Goal: Task Accomplishment & Management: Manage account settings

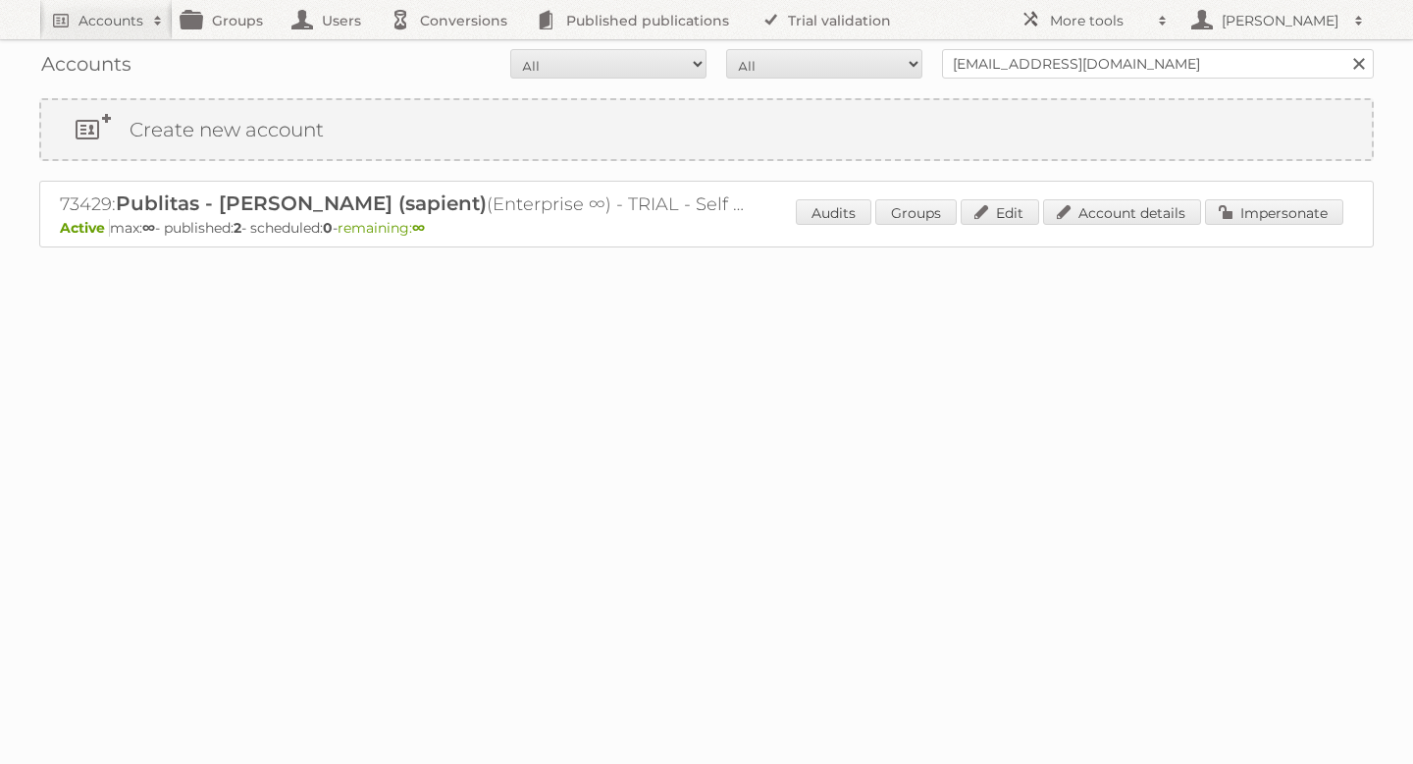
drag, startPoint x: 1366, startPoint y: 65, endPoint x: 1296, endPoint y: 64, distance: 69.7
click at [1362, 63] on link at bounding box center [1359, 63] width 29 height 29
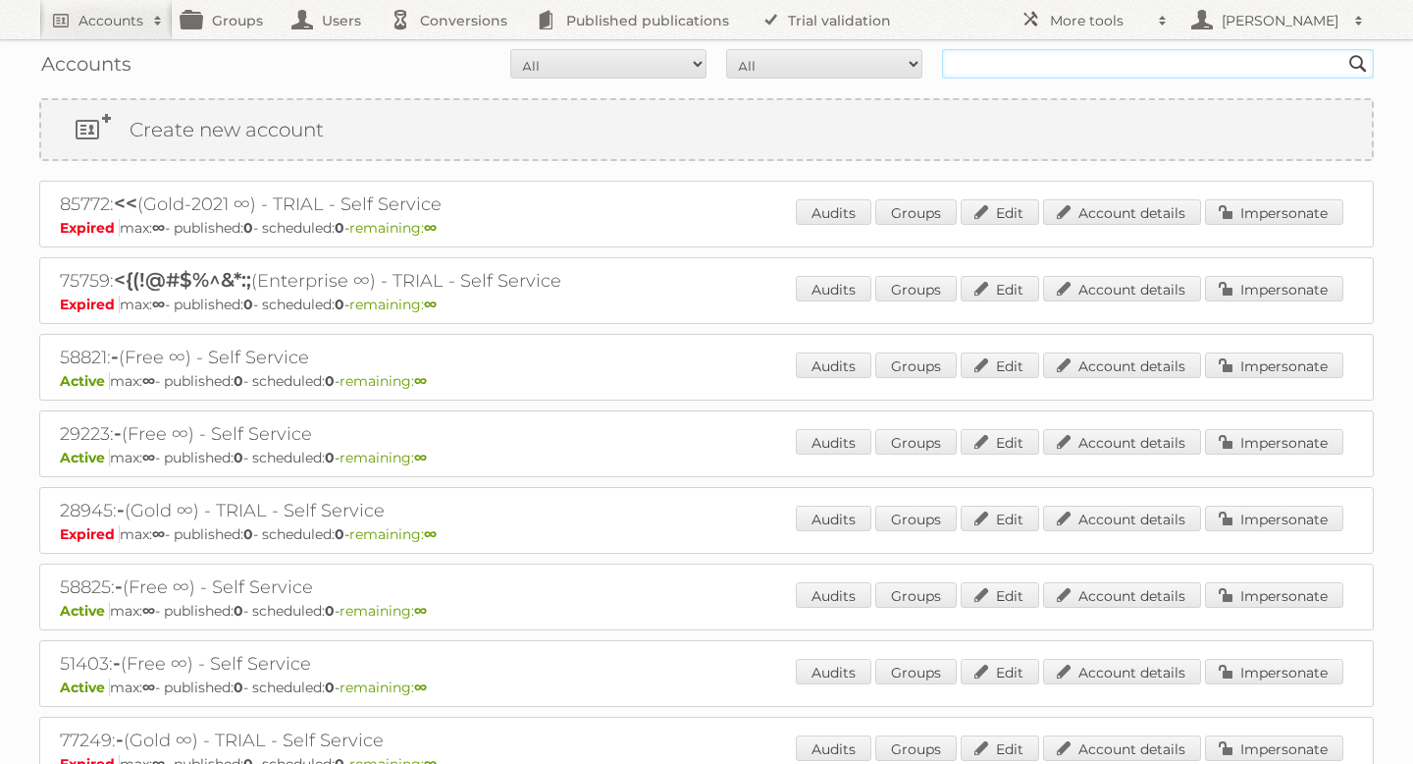
click at [1035, 62] on input "text" at bounding box center [1158, 63] width 432 height 29
type input "d.kraucuka@publitas.com"
click at [1344, 49] on input "Search" at bounding box center [1358, 63] width 29 height 29
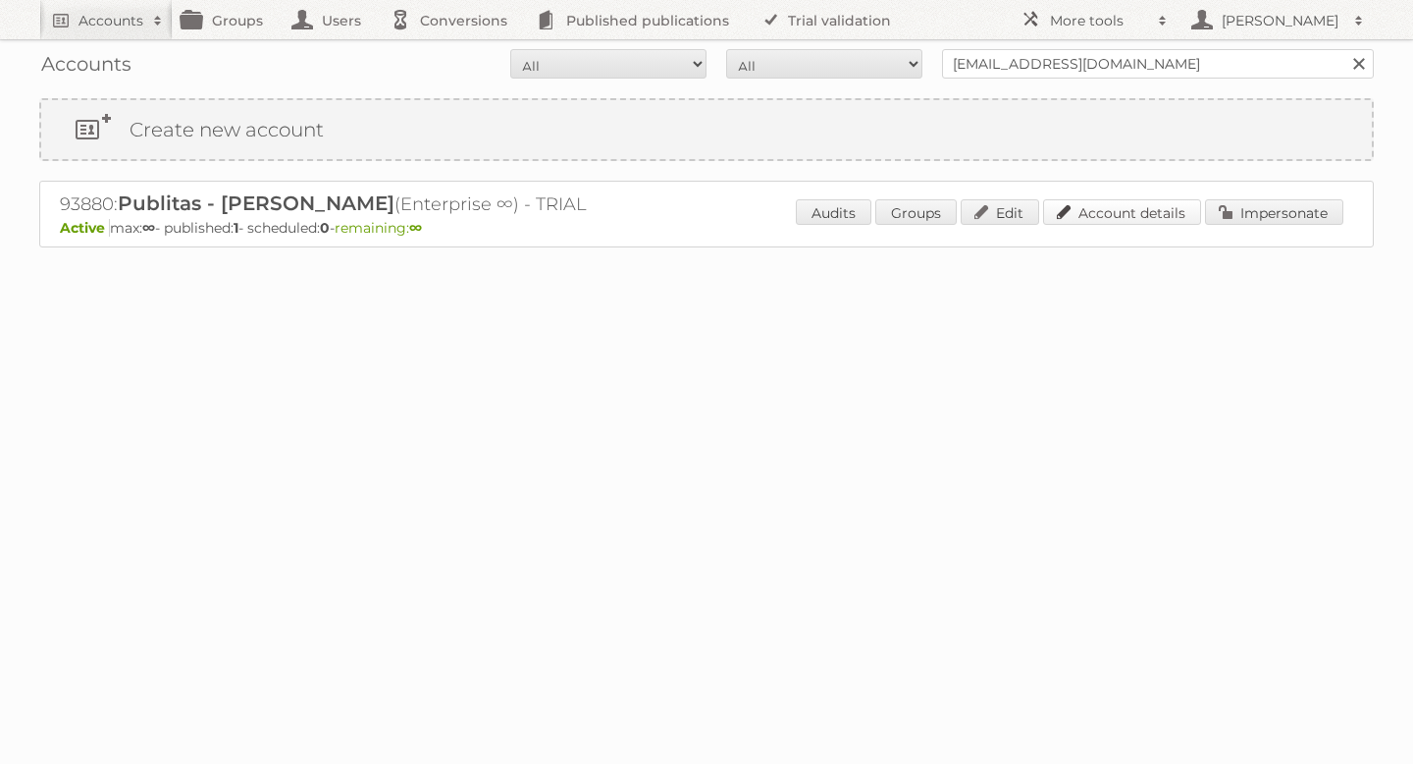
click at [1086, 217] on link "Account details" at bounding box center [1122, 212] width 158 height 26
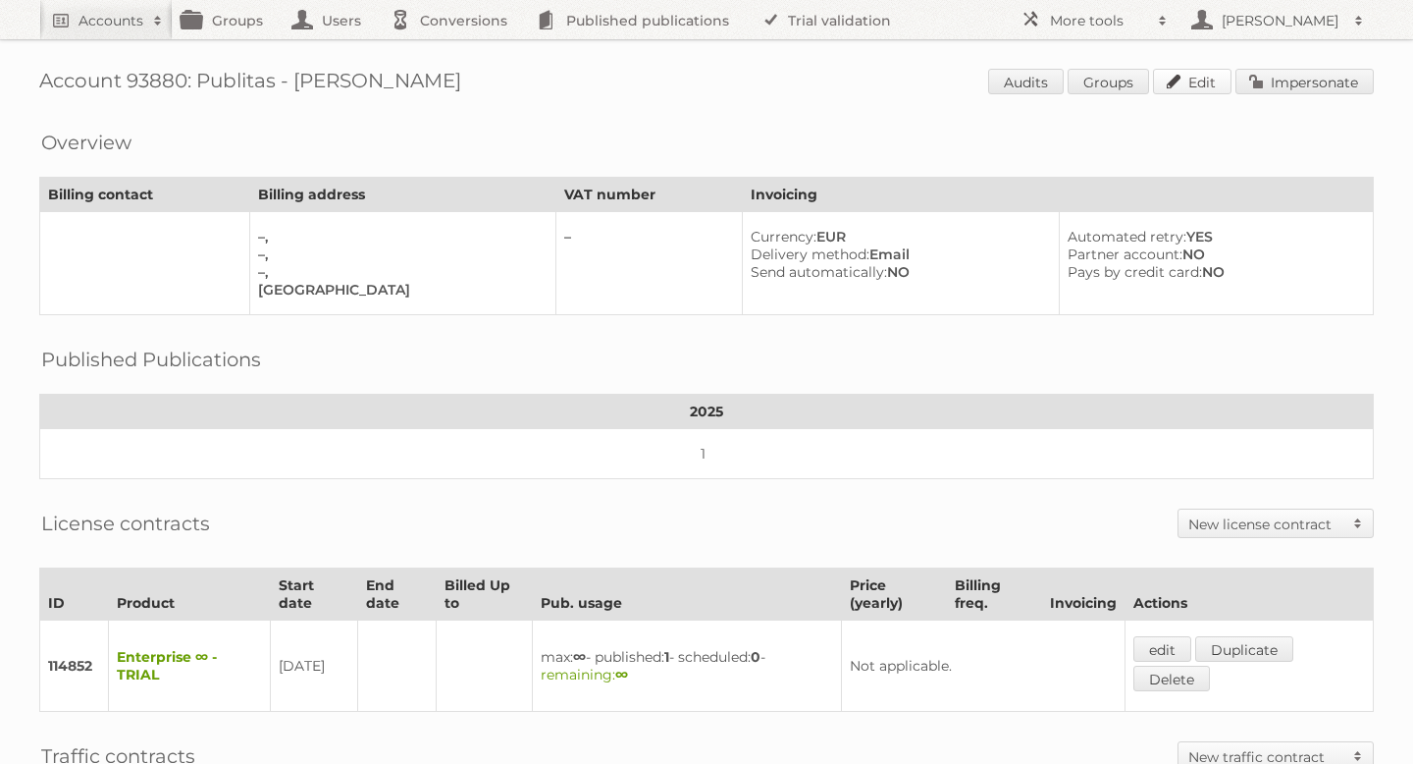
click at [1188, 85] on link "Edit" at bounding box center [1192, 82] width 79 height 26
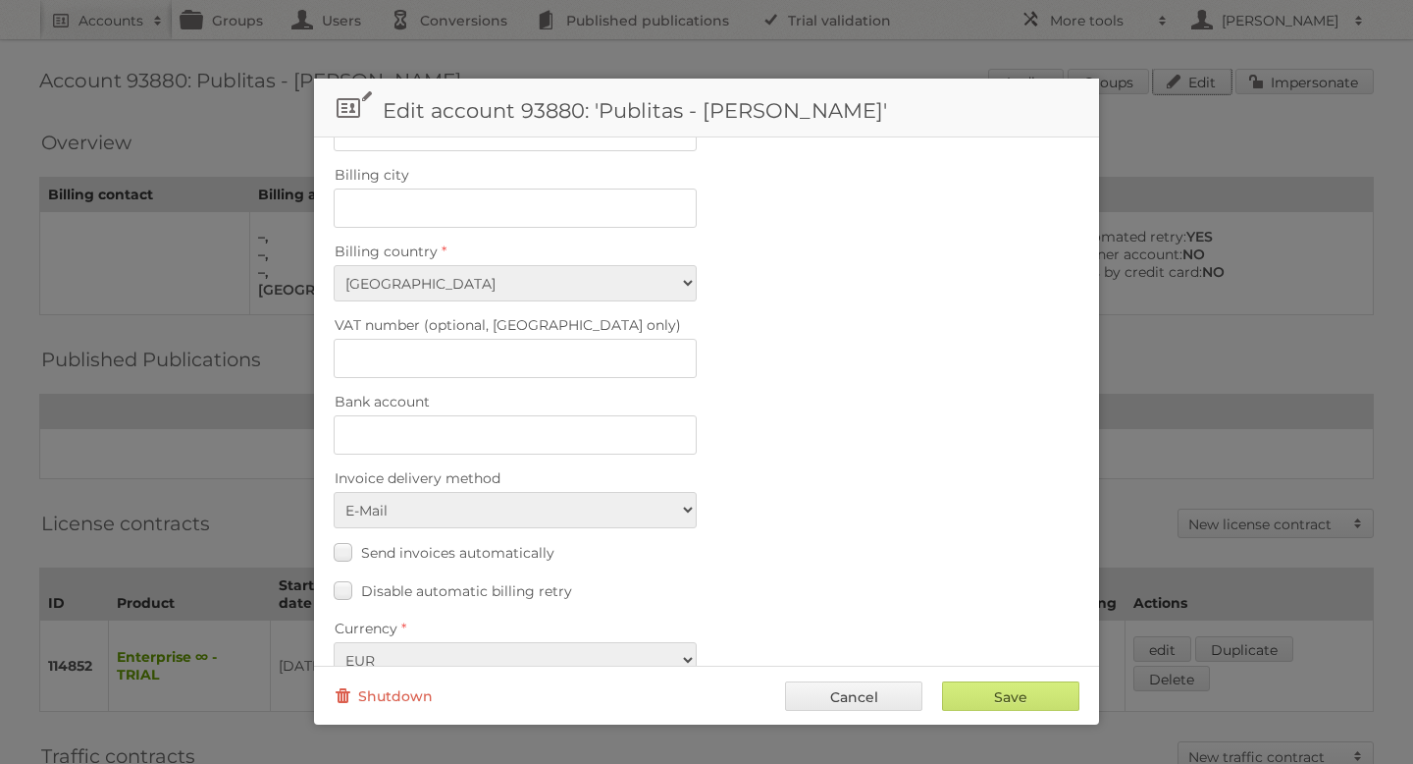
scroll to position [800, 0]
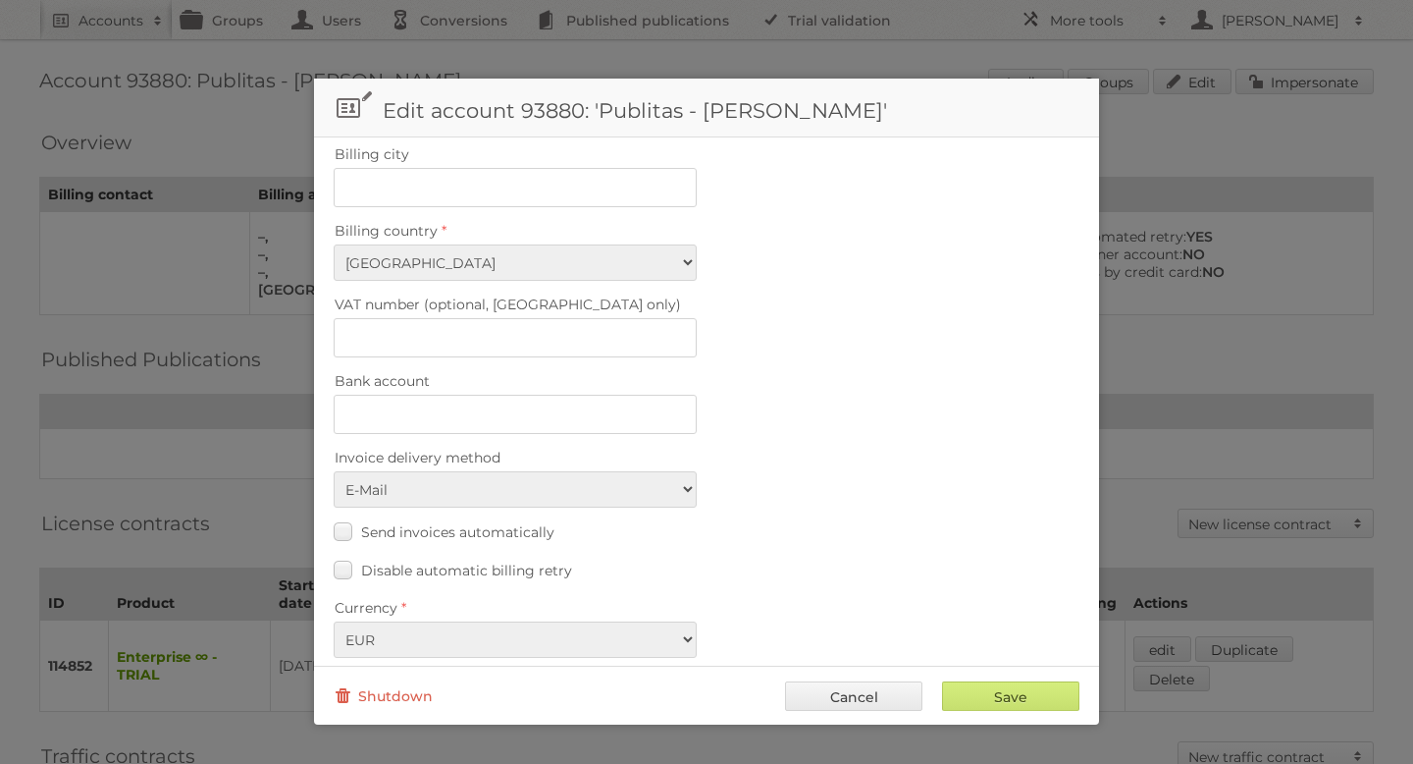
click at [842, 696] on link "Cancel" at bounding box center [853, 695] width 137 height 29
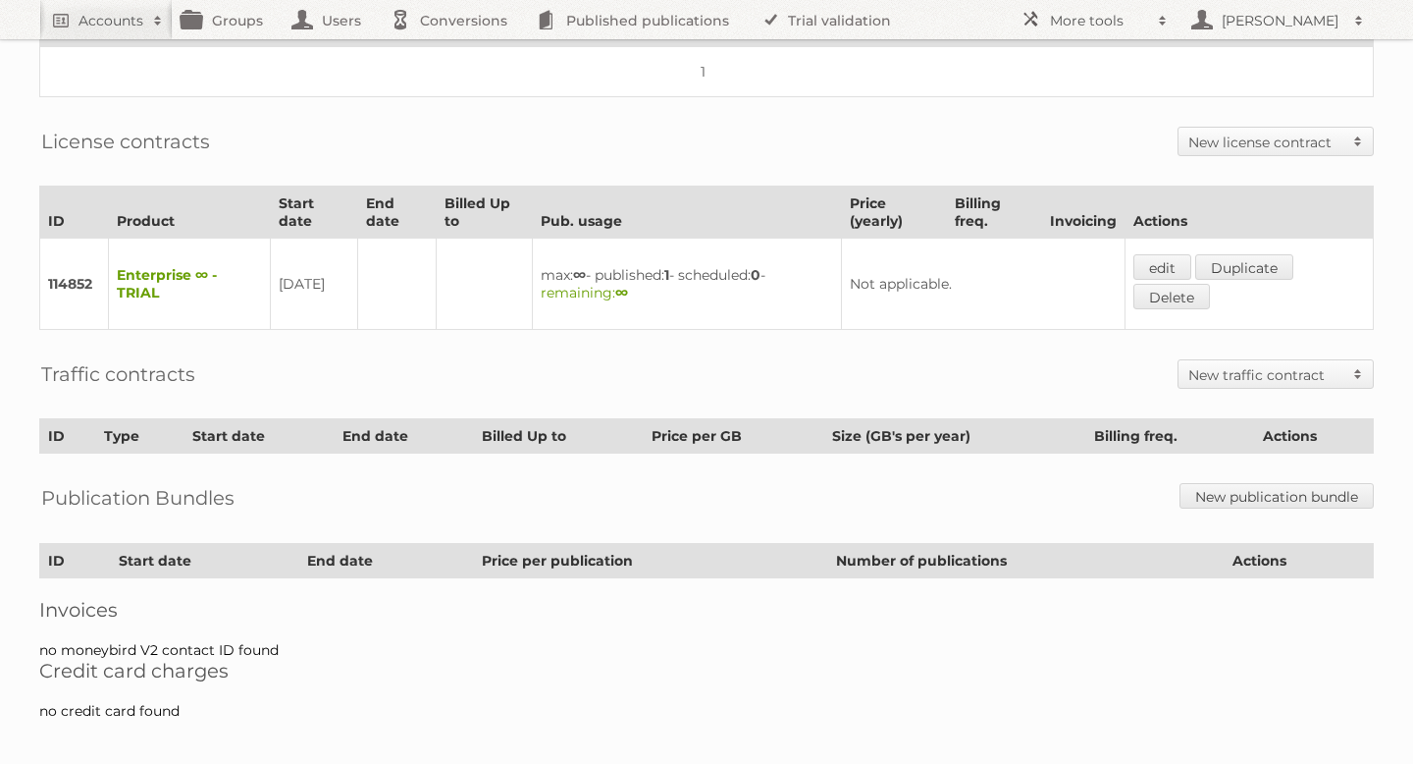
scroll to position [0, 0]
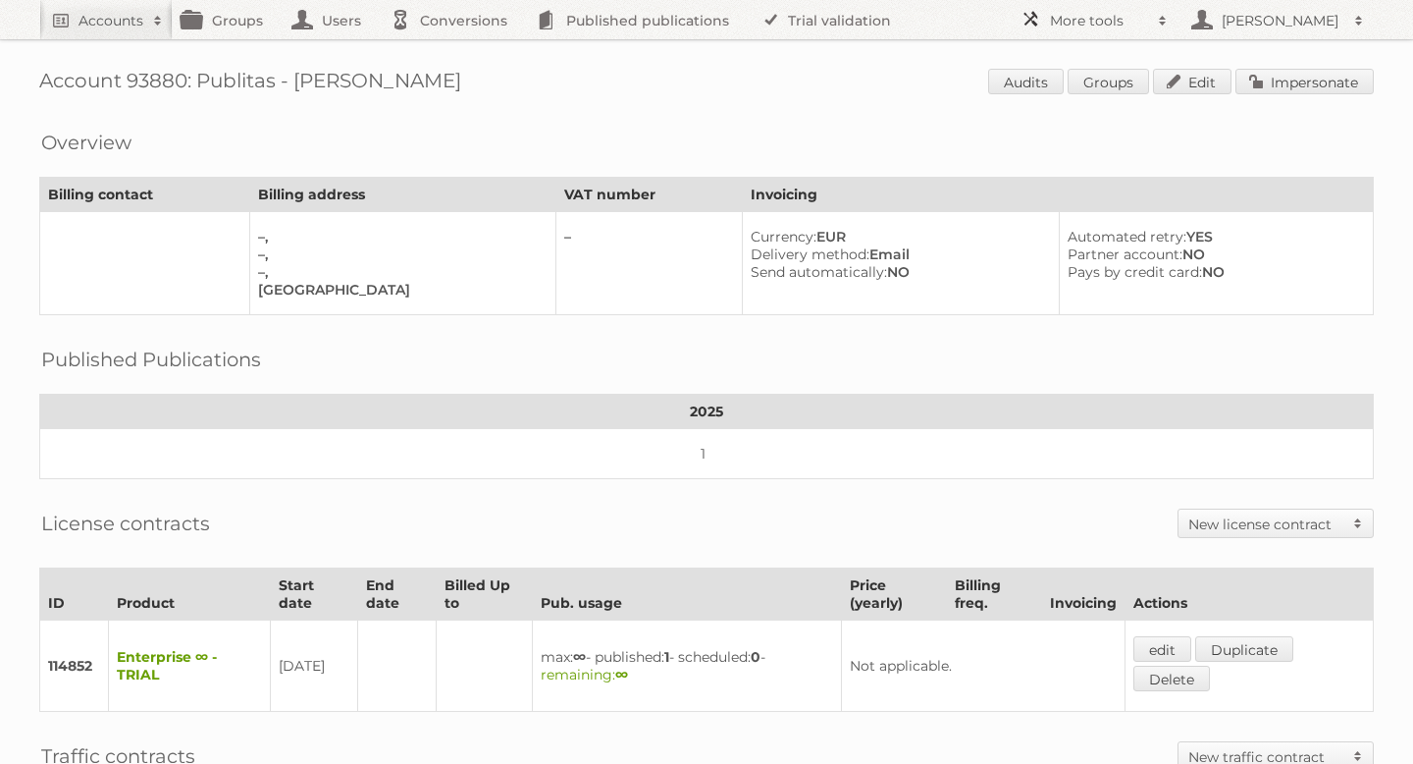
click at [1128, 22] on h2 "More tools" at bounding box center [1099, 21] width 98 height 20
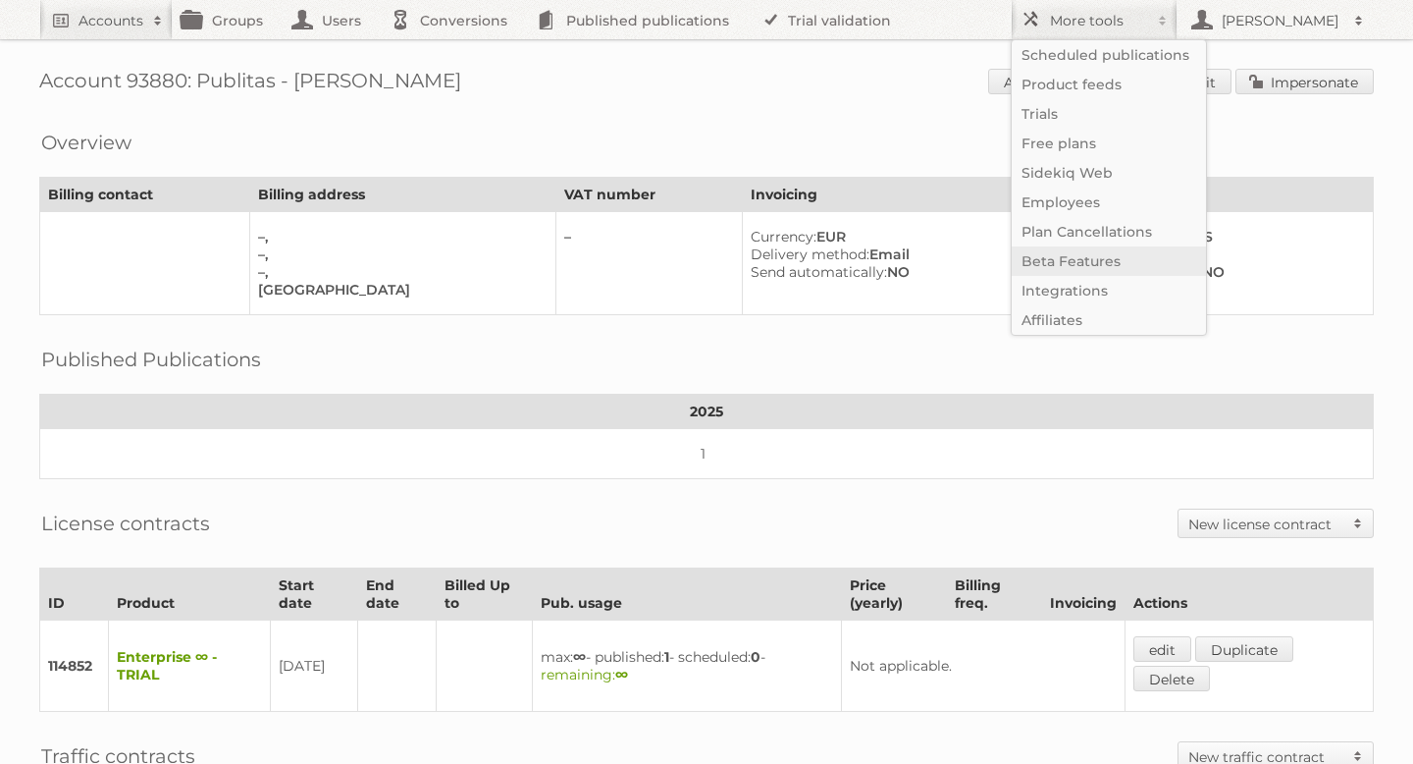
click at [1085, 263] on link "Beta Features" at bounding box center [1109, 260] width 194 height 29
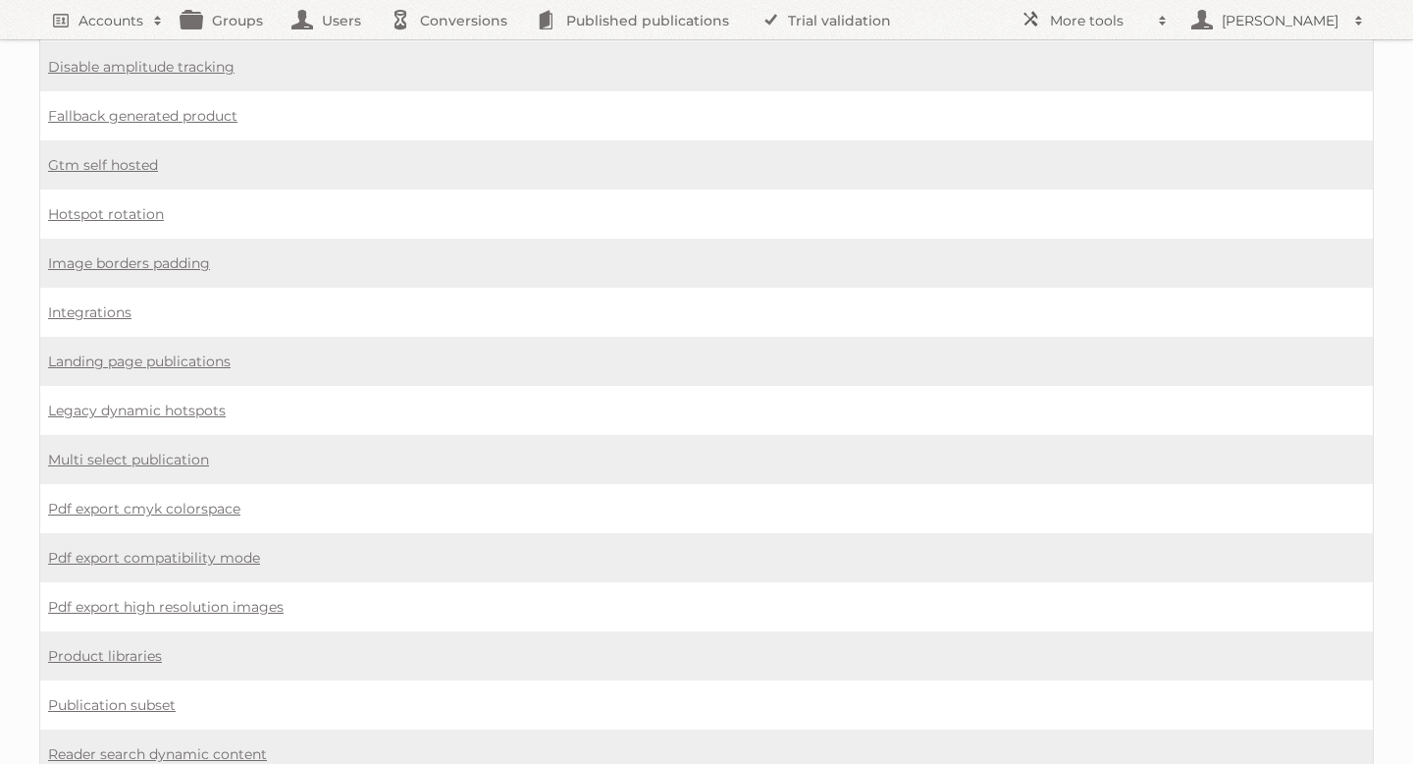
scroll to position [1135, 0]
click at [204, 402] on link "Legacy dynamic hotspots" at bounding box center [137, 411] width 178 height 18
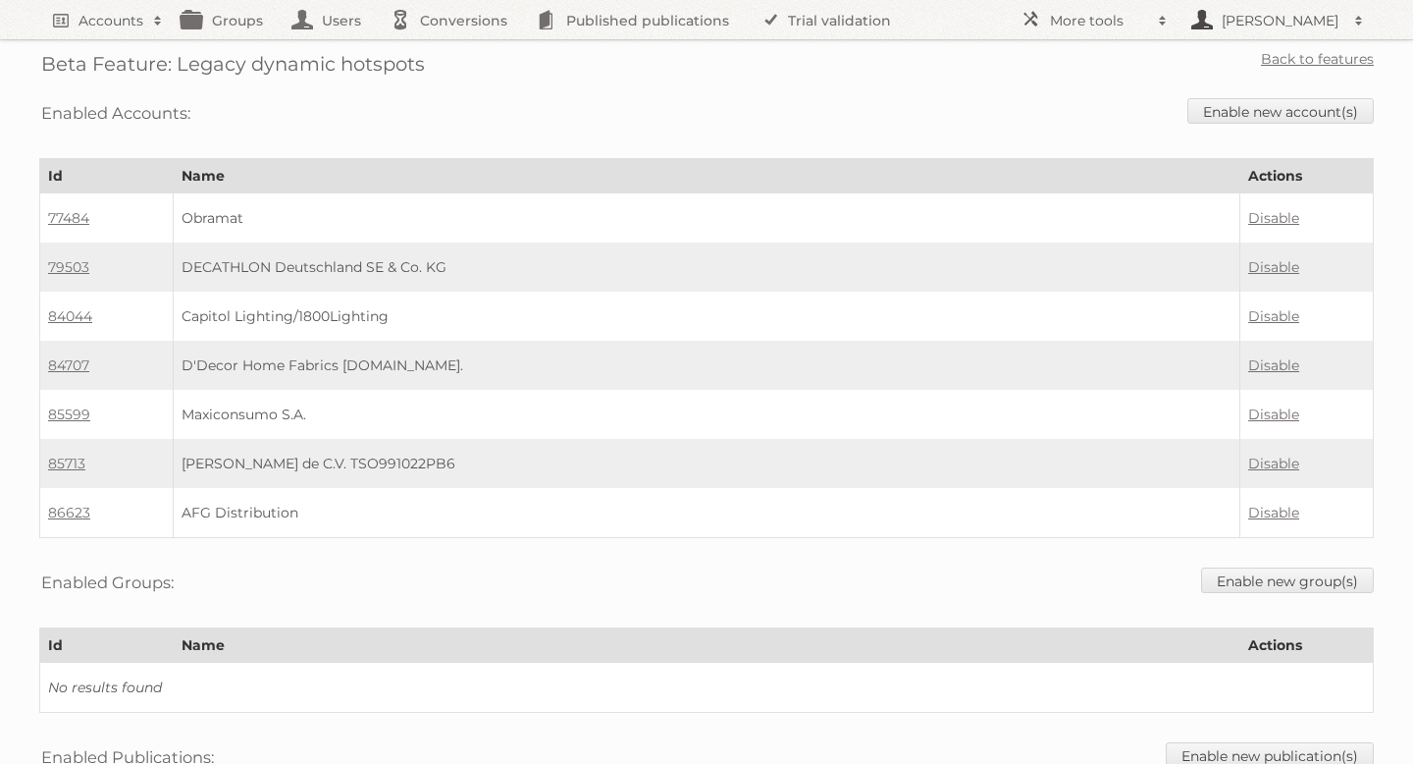
click at [1279, 23] on h2 "[PERSON_NAME]" at bounding box center [1281, 21] width 128 height 20
drag, startPoint x: 1000, startPoint y: 96, endPoint x: 1012, endPoint y: 81, distance: 18.9
click at [1000, 96] on div "Enabled Accounts: Enable new account(s)" at bounding box center [706, 113] width 1335 height 50
click at [1069, 18] on h2 "More tools" at bounding box center [1099, 21] width 98 height 20
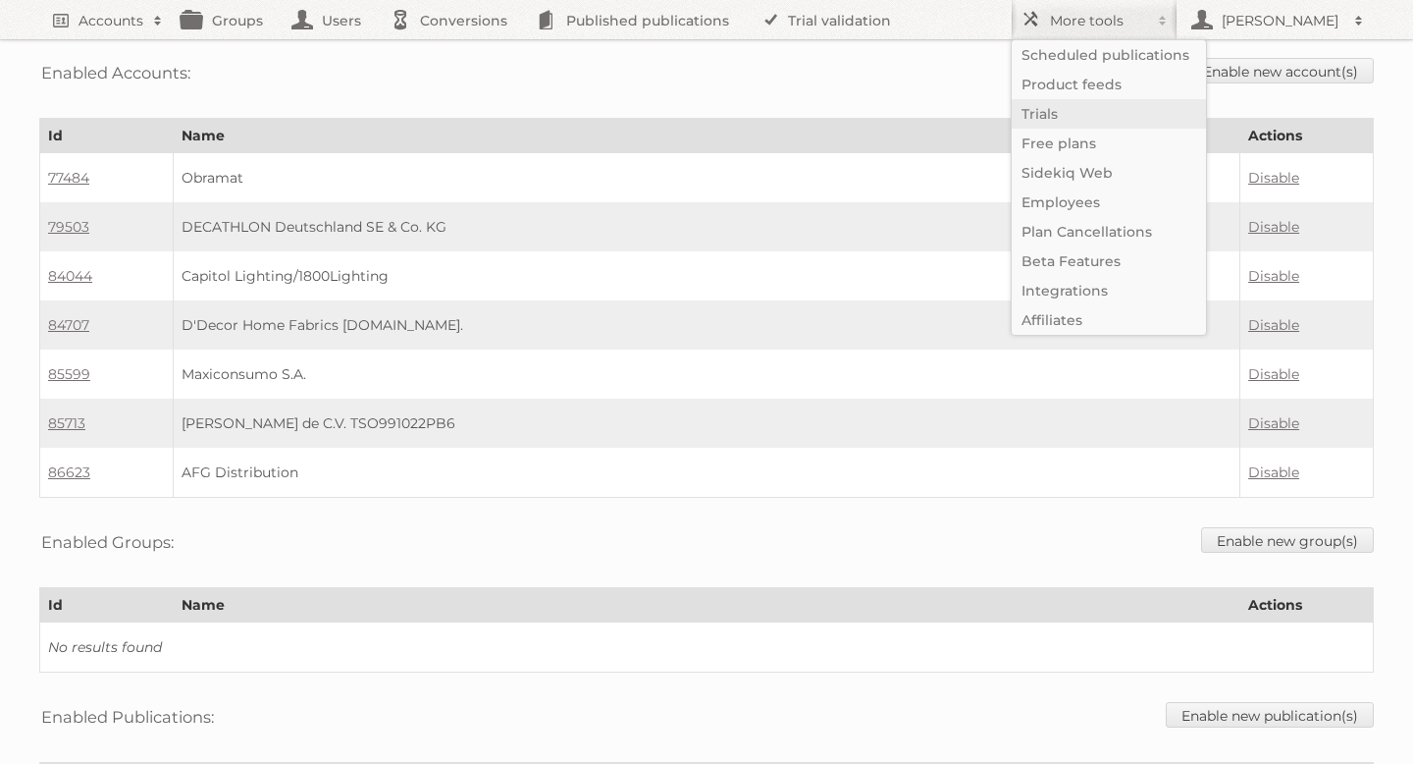
click at [1072, 111] on link "Trials" at bounding box center [1109, 113] width 194 height 29
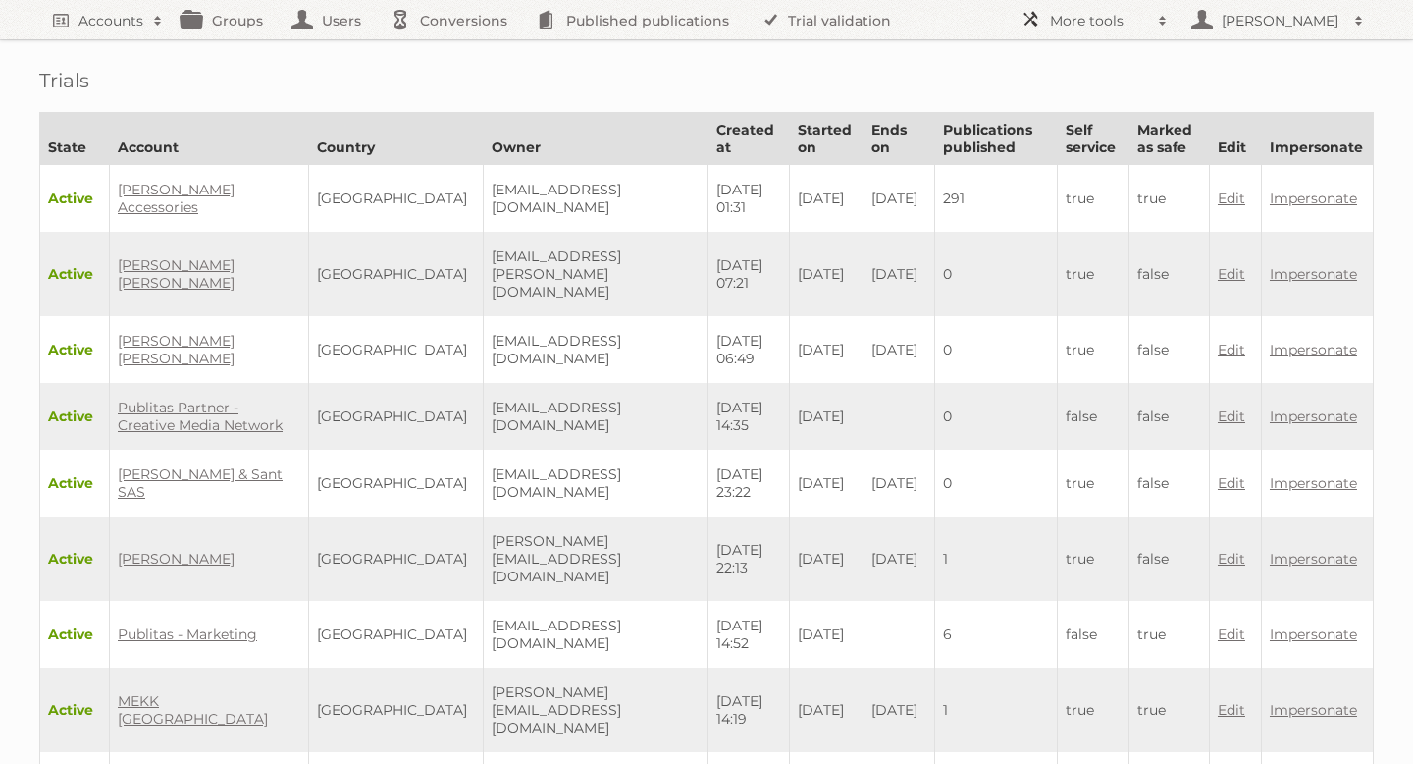
click at [1091, 26] on h2 "More tools" at bounding box center [1099, 21] width 98 height 20
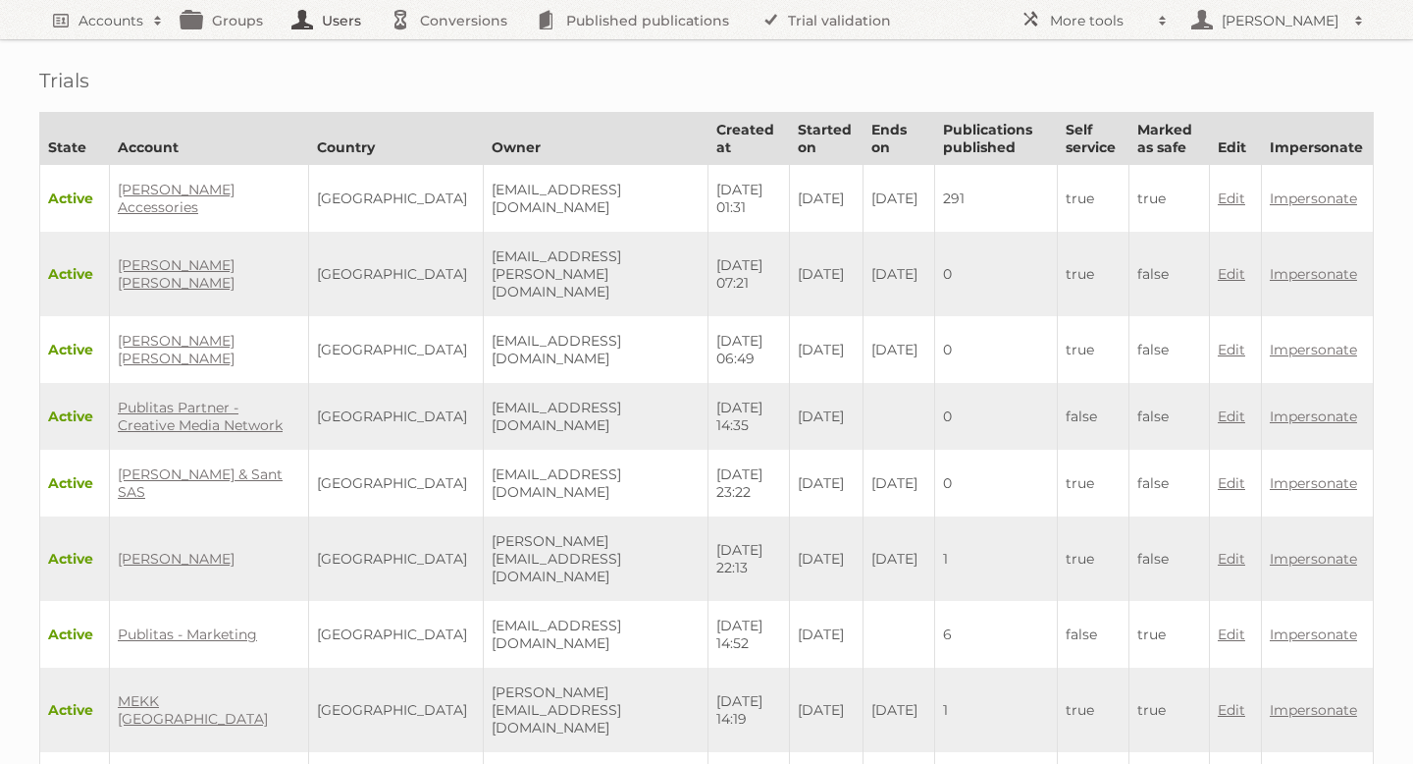
click at [315, 20] on link "Users" at bounding box center [332, 19] width 98 height 39
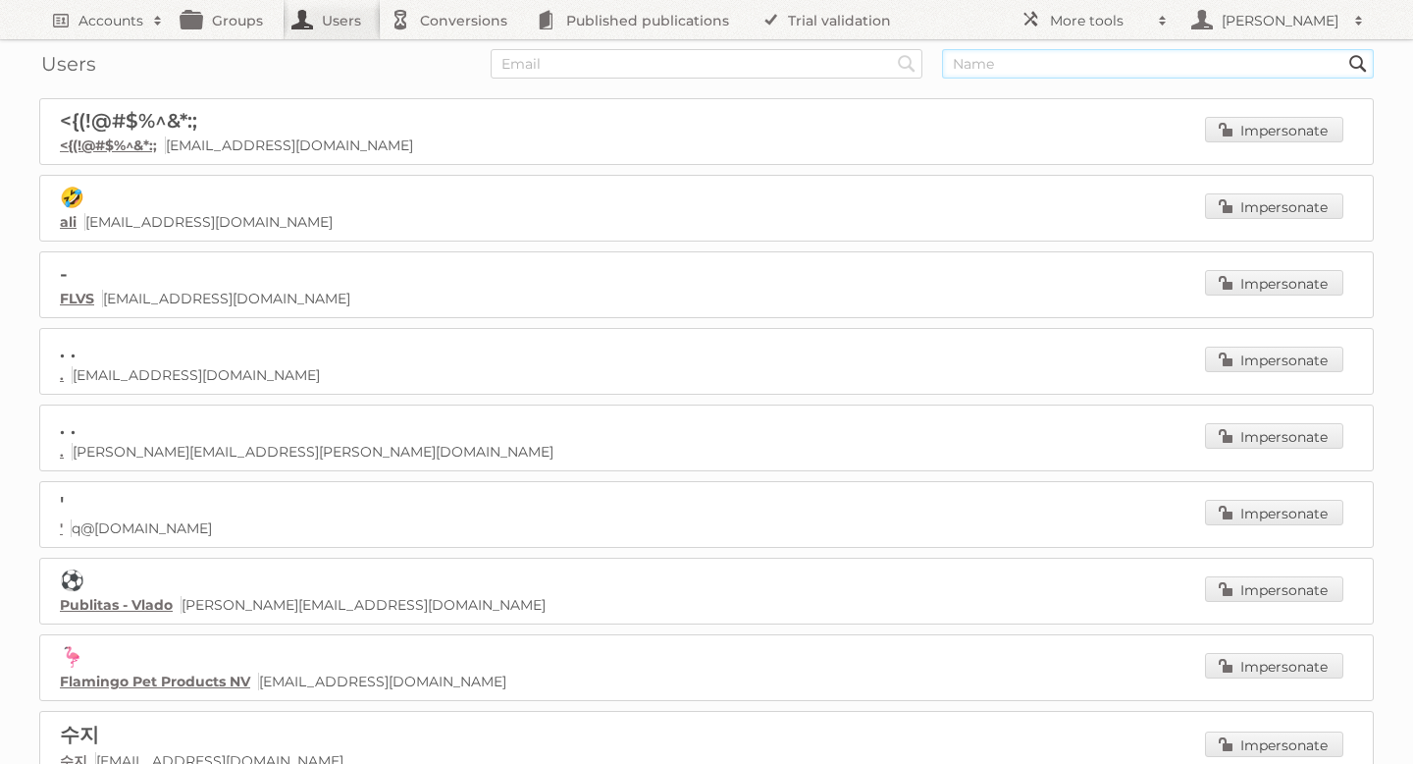
click at [1173, 66] on input "text" at bounding box center [1158, 63] width 432 height 29
type input "d.kraucuka"
click at [892, 49] on input "Search" at bounding box center [906, 63] width 29 height 29
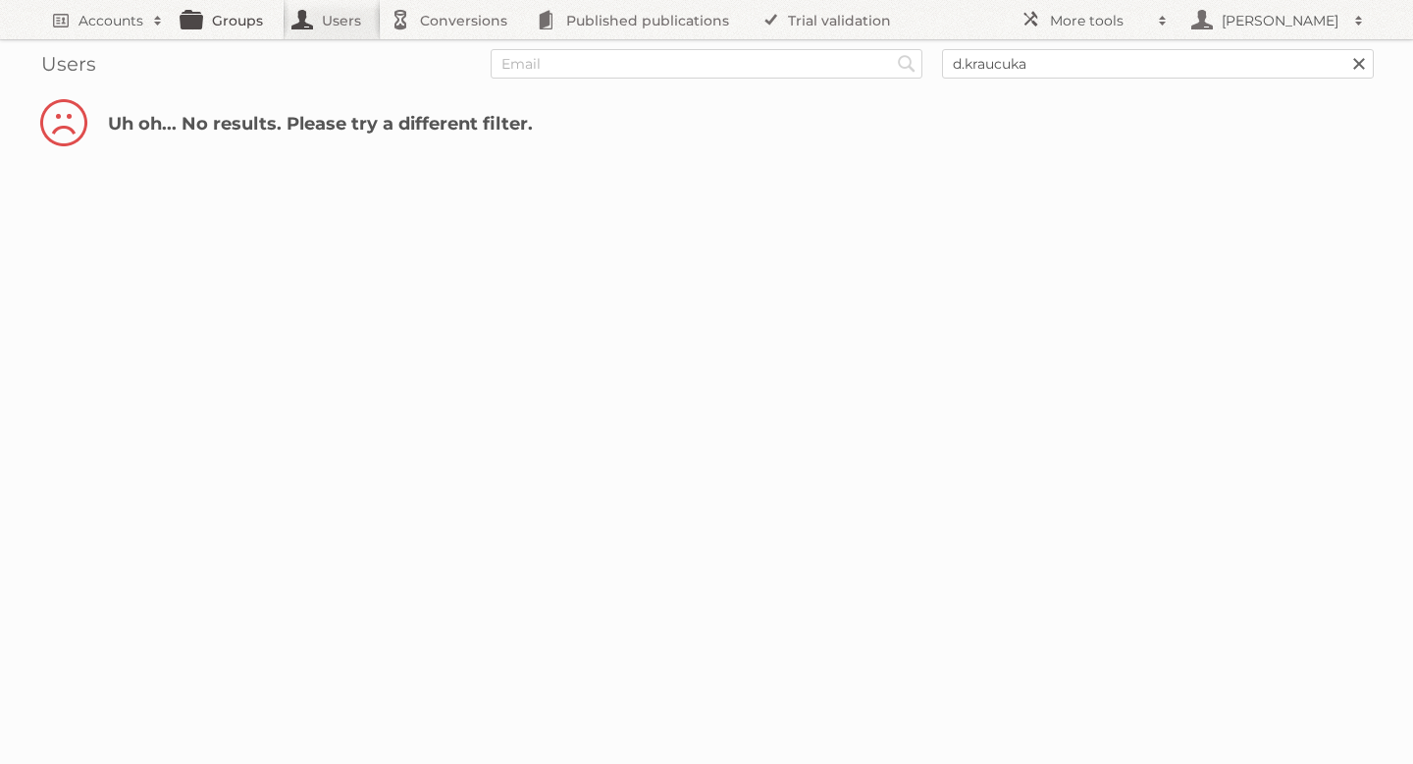
click at [219, 21] on link "Groups" at bounding box center [228, 19] width 110 height 39
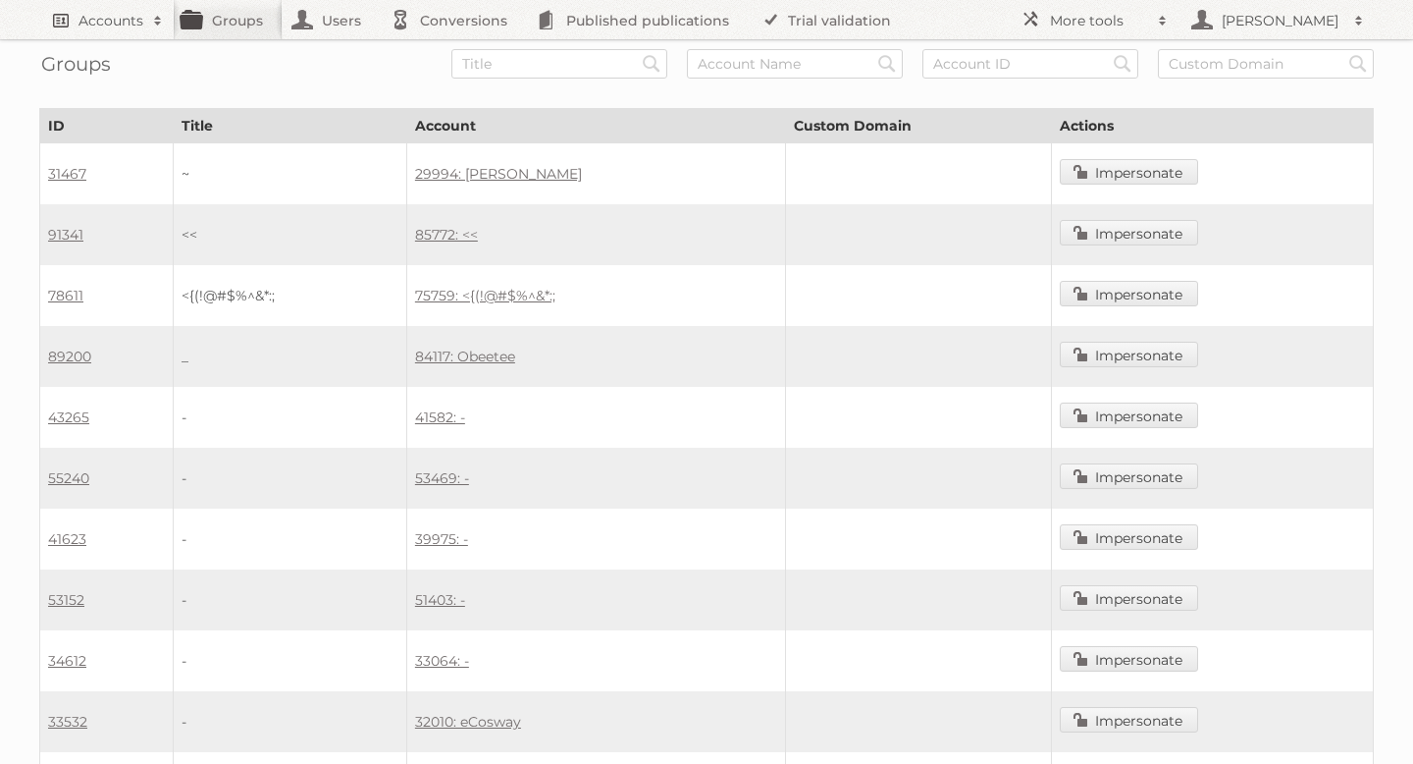
click at [108, 18] on h2 "Accounts" at bounding box center [111, 21] width 65 height 20
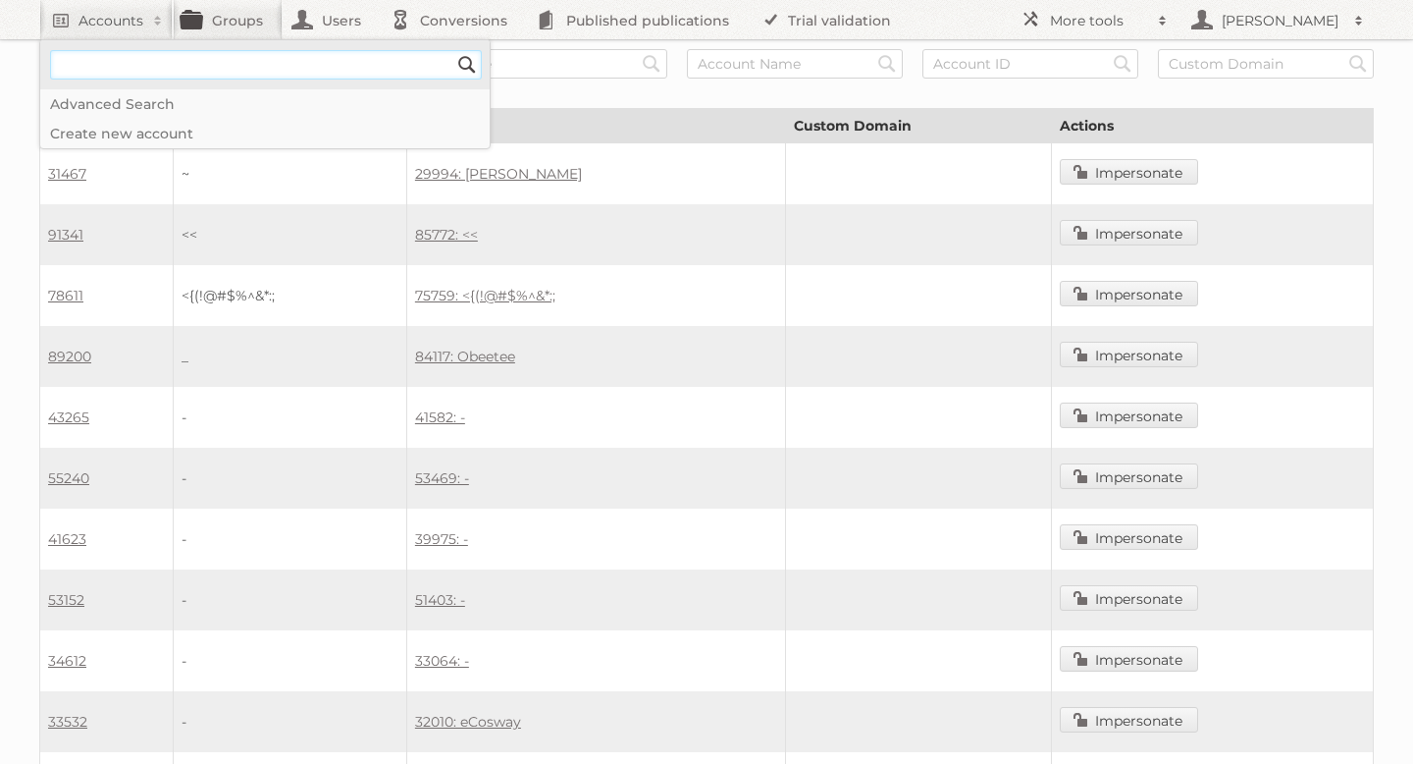
click at [122, 63] on input"] "text" at bounding box center [266, 64] width 432 height 29
type input"] "d.kraucuka"
click at [452, 50] on input "Search" at bounding box center [466, 64] width 29 height 29
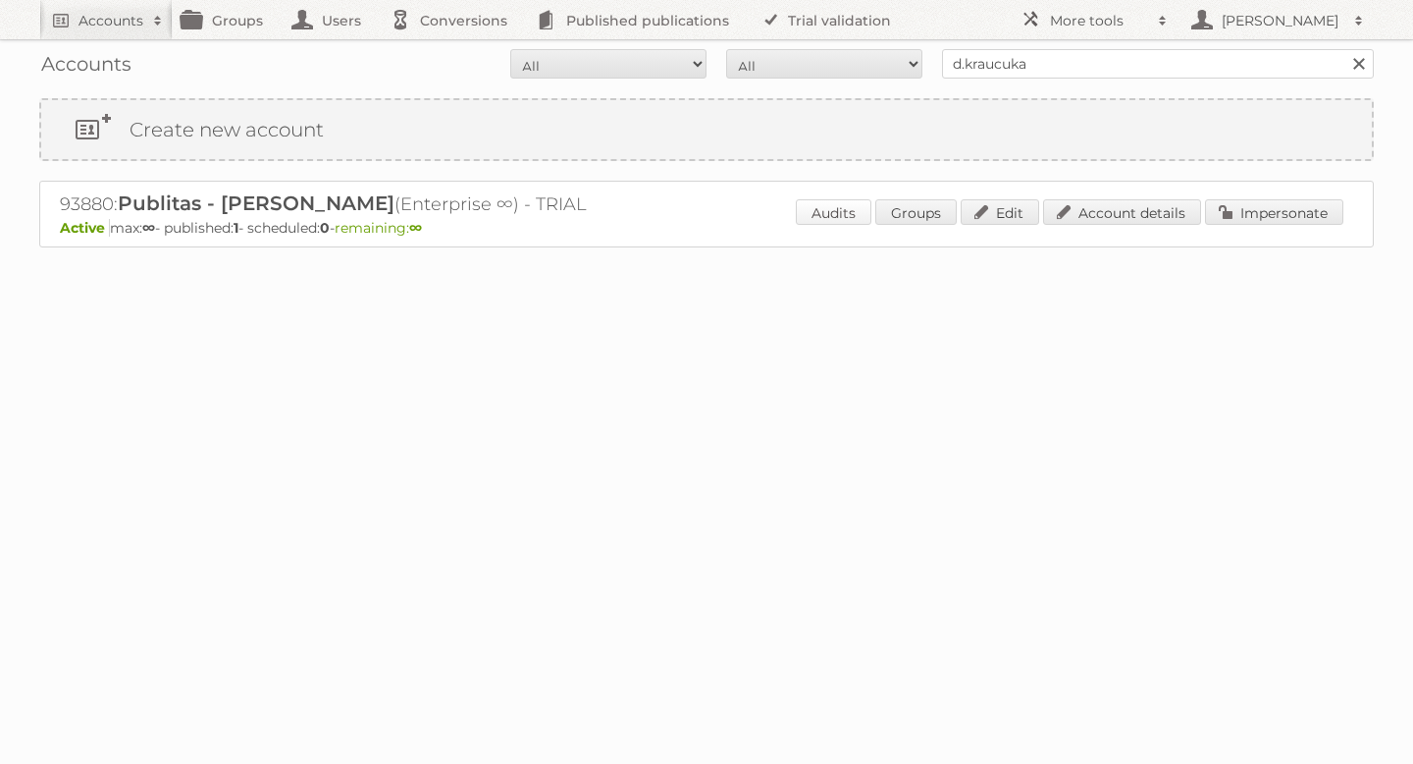
click at [841, 218] on link "Audits" at bounding box center [834, 212] width 76 height 26
click at [1105, 210] on link "Account details" at bounding box center [1122, 212] width 158 height 26
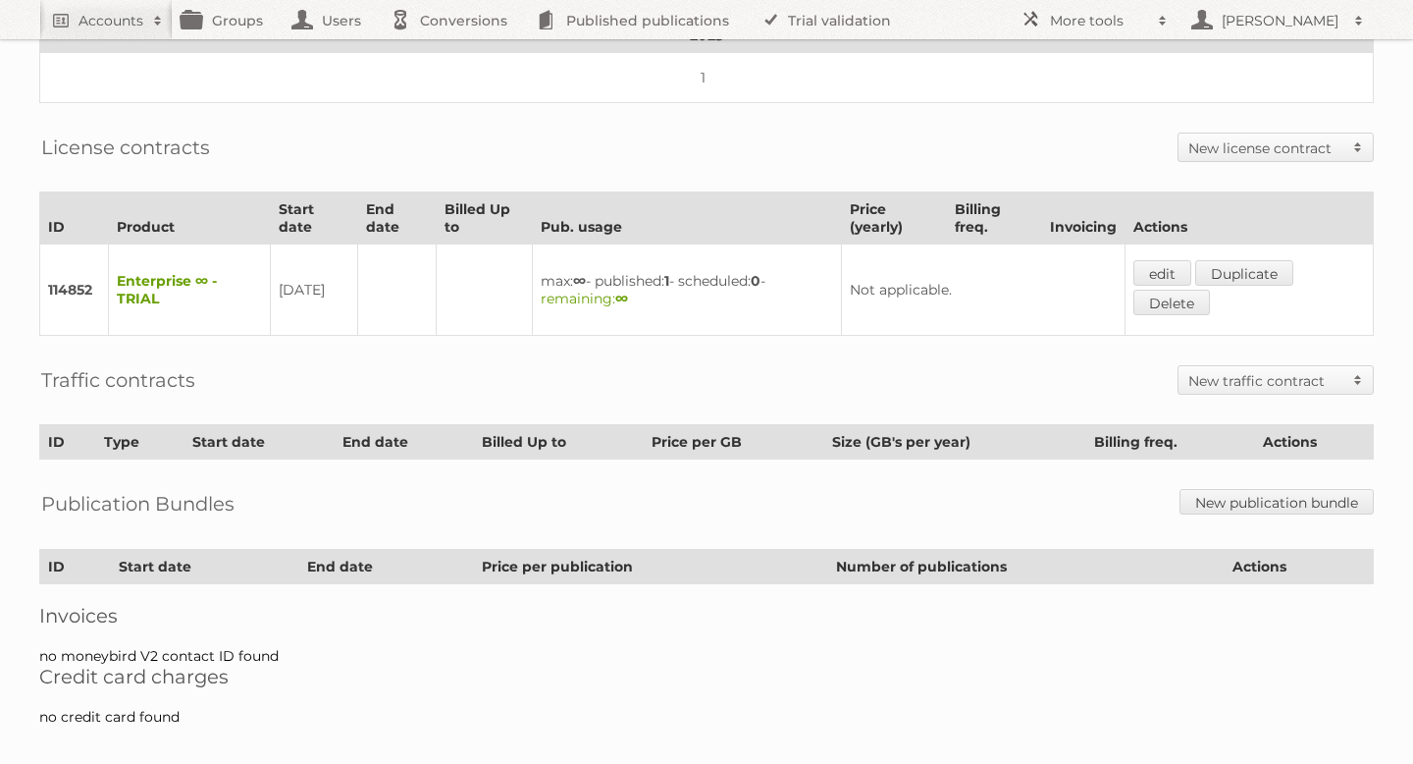
scroll to position [382, 0]
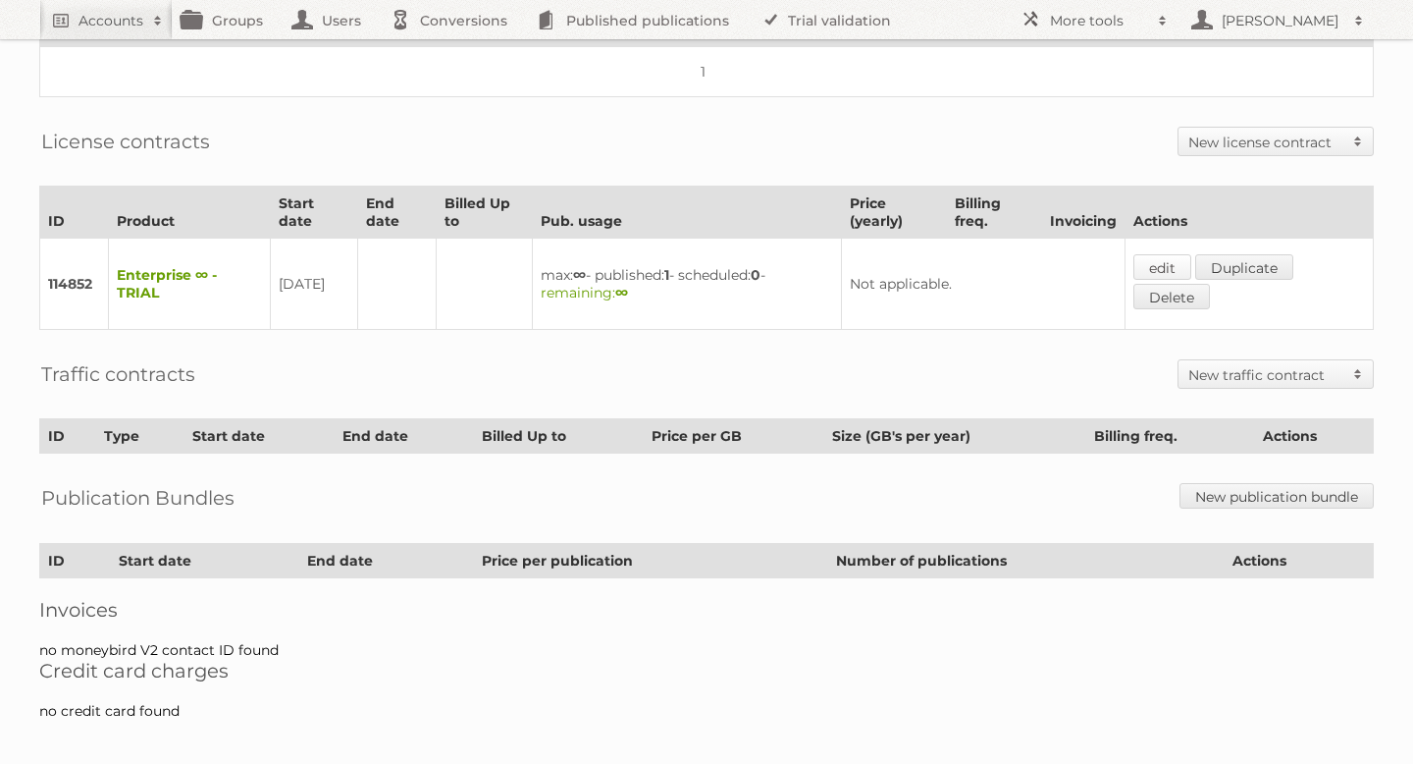
drag, startPoint x: 1167, startPoint y: 259, endPoint x: 1152, endPoint y: 259, distance: 14.7
click at [1167, 259] on link "edit" at bounding box center [1163, 267] width 58 height 26
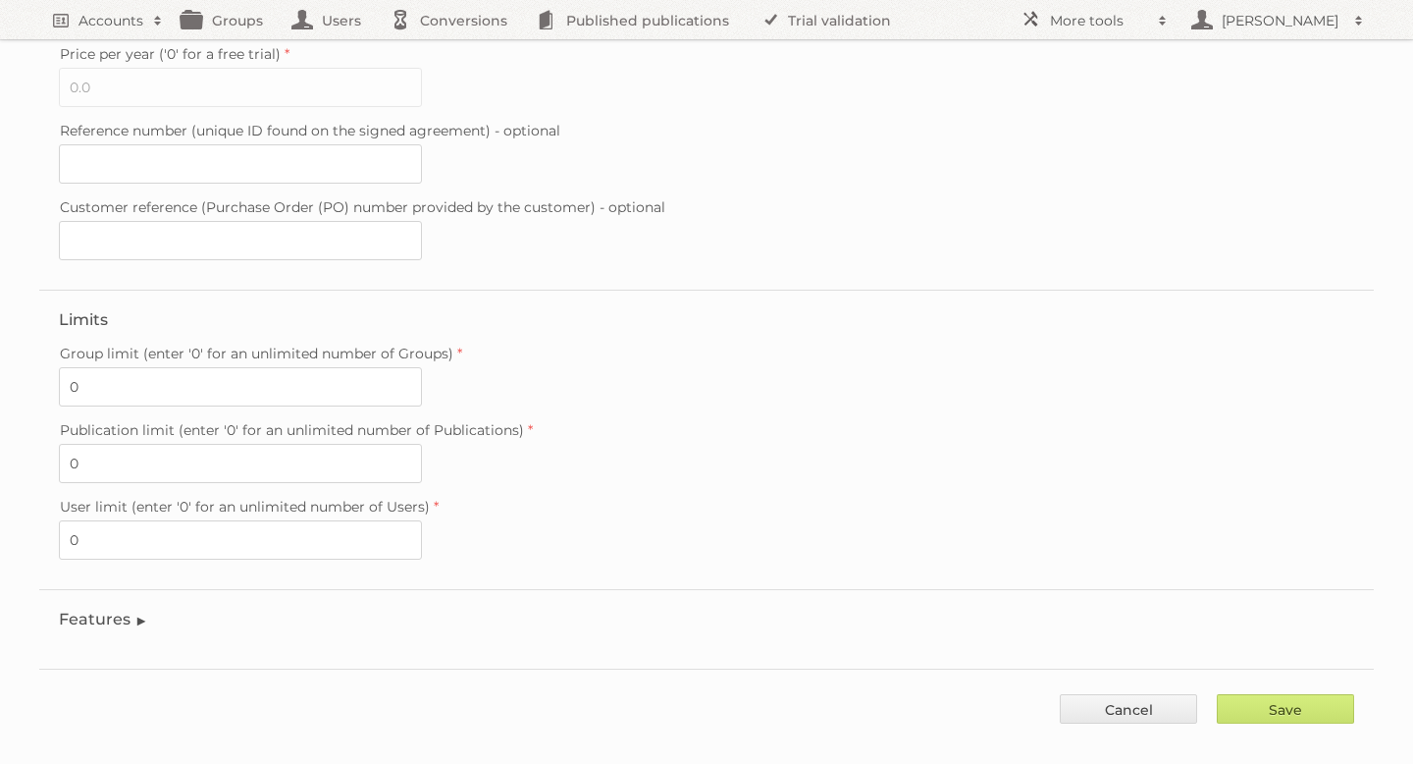
scroll to position [529, 0]
click at [112, 606] on legend "Features" at bounding box center [103, 615] width 89 height 19
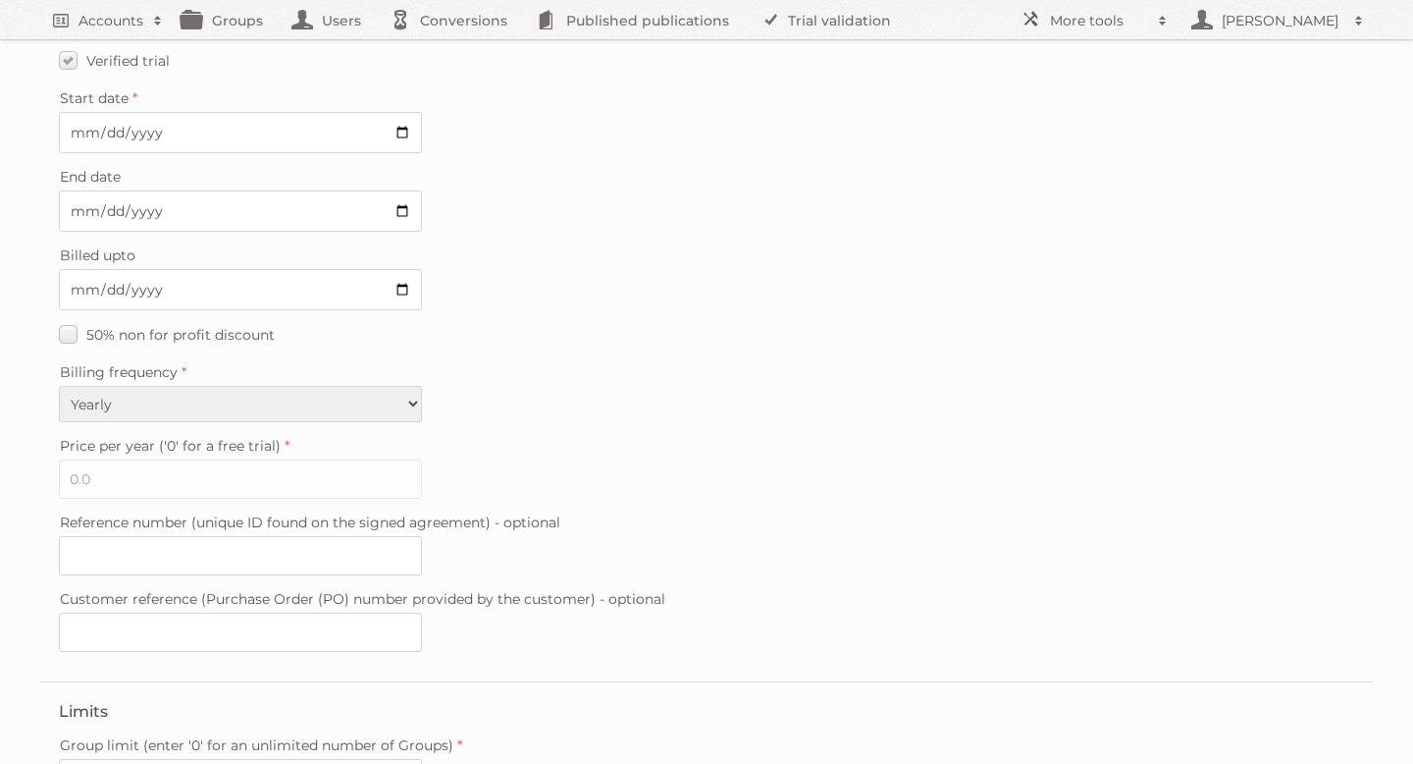
scroll to position [0, 0]
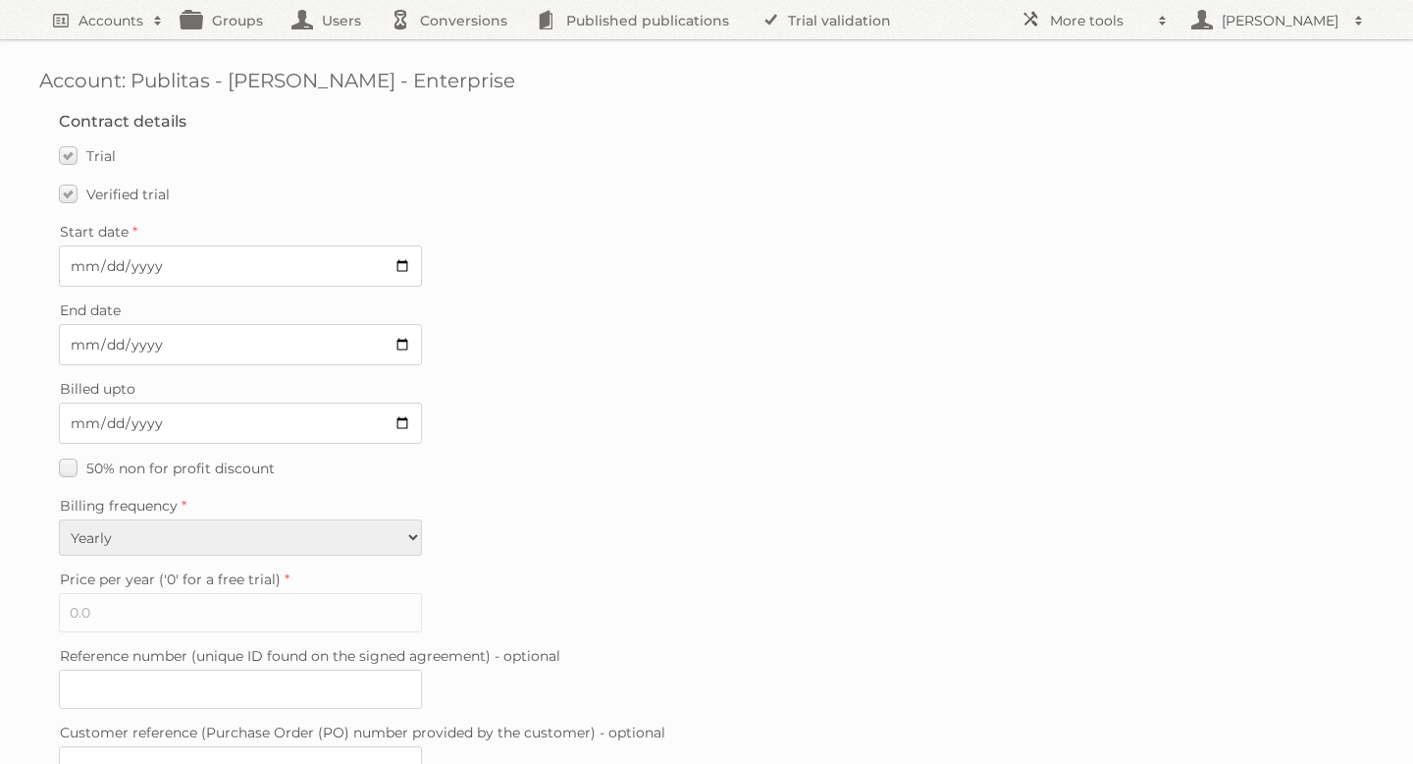
click at [649, 217] on fieldset "Contract details Trial Verified trial Start date 2025-09-22 End date Billed upt…" at bounding box center [706, 453] width 1335 height 722
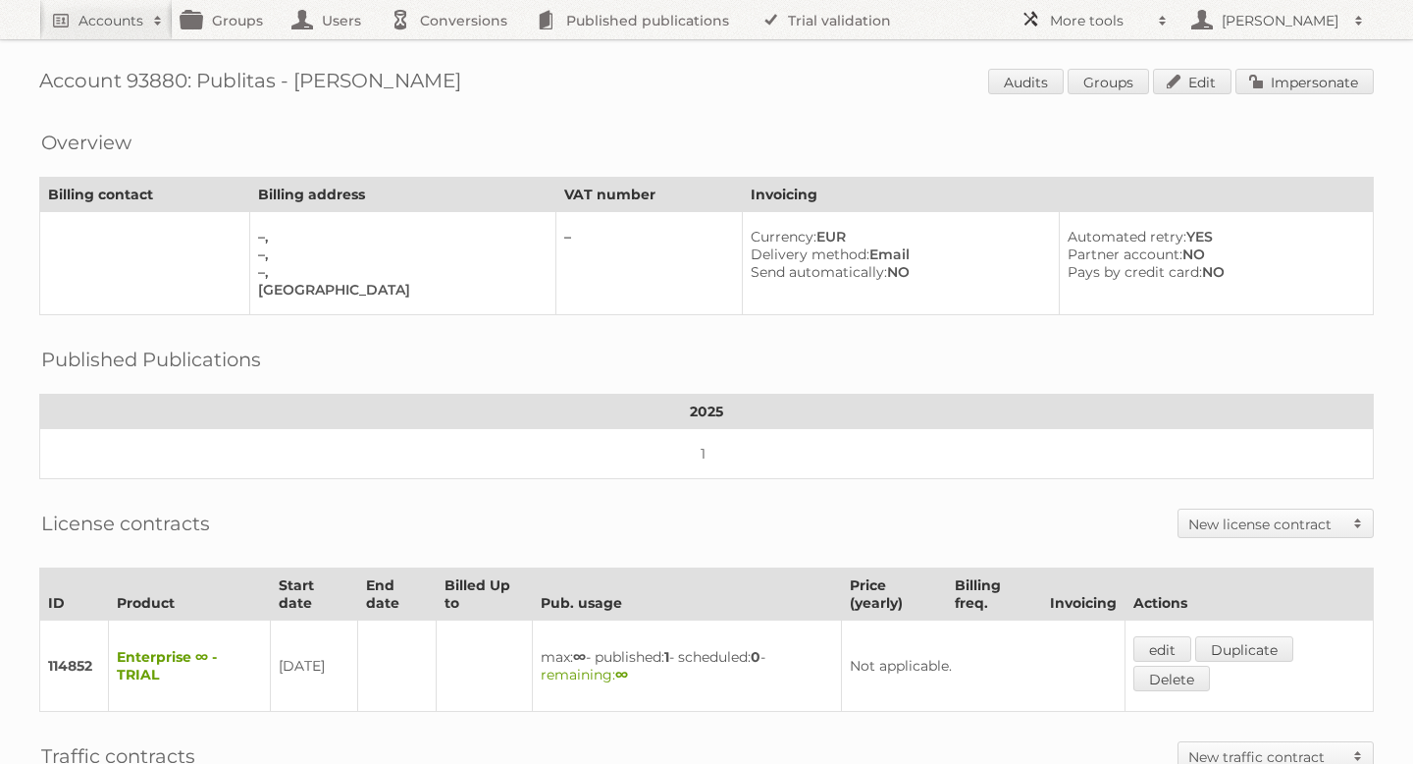
click at [1106, 11] on h2 "More tools" at bounding box center [1099, 21] width 98 height 20
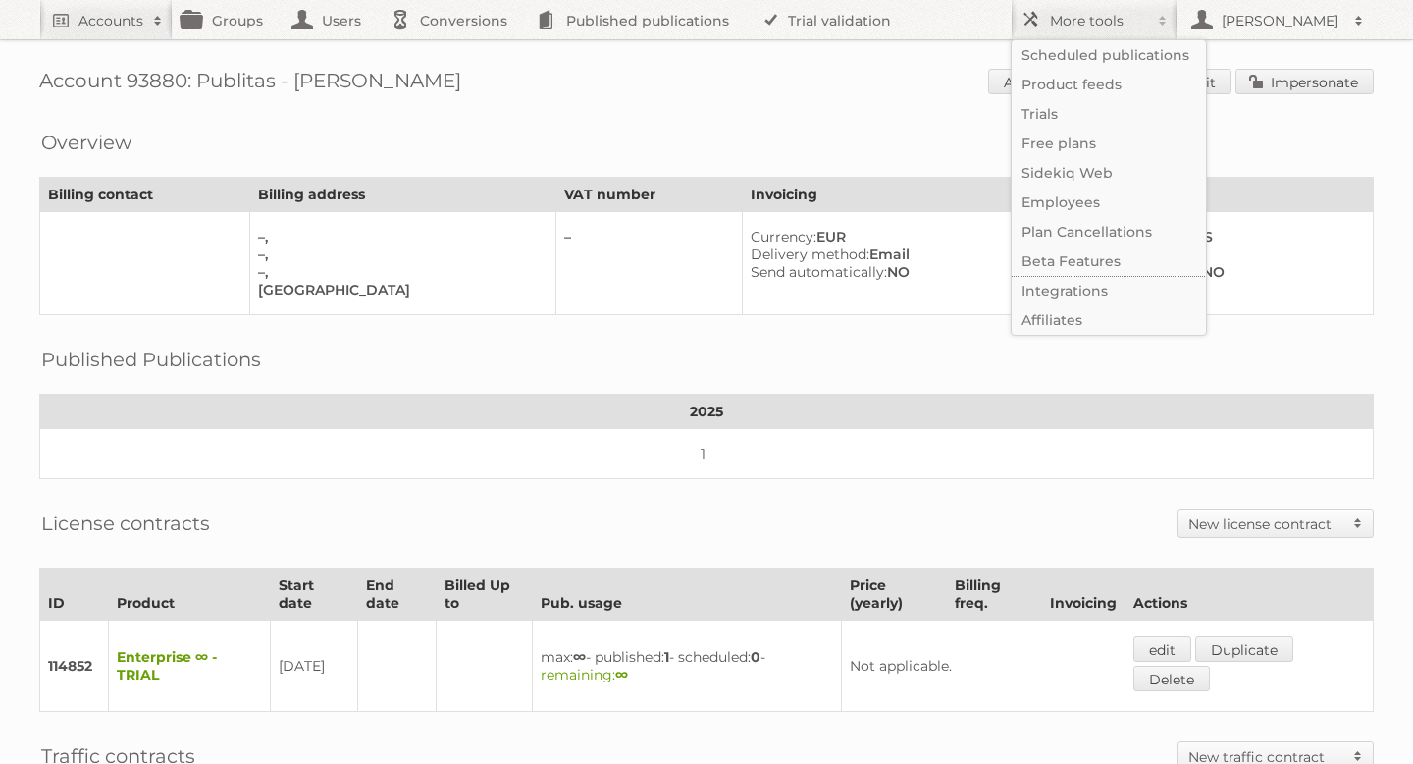
drag, startPoint x: 1033, startPoint y: 264, endPoint x: 975, endPoint y: 265, distance: 58.9
click at [1032, 264] on link "Beta Features" at bounding box center [1109, 260] width 194 height 29
